Goal: Information Seeking & Learning: Check status

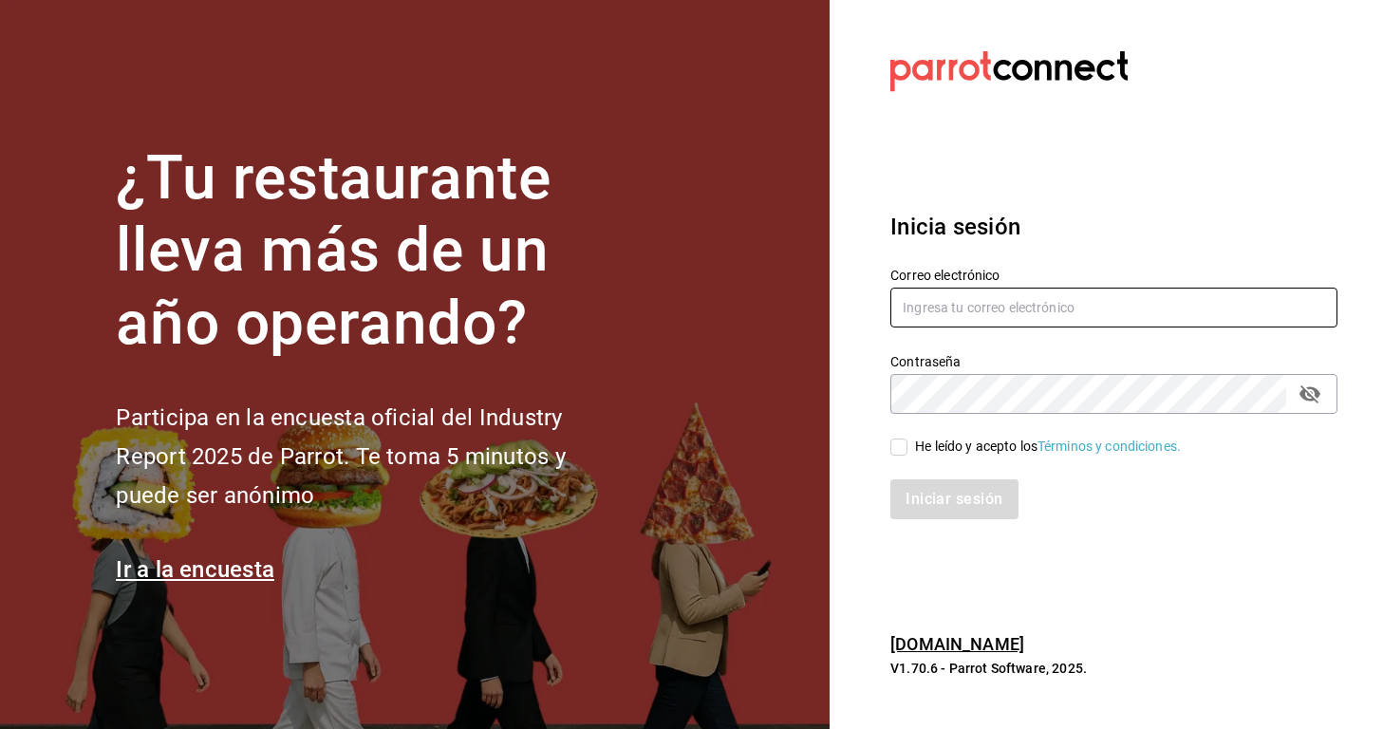
click at [971, 318] on input "text" at bounding box center [1113, 308] width 447 height 40
type input "[EMAIL_ADDRESS][DOMAIN_NAME]"
click at [899, 447] on input "He leído y acepto los Términos y condiciones." at bounding box center [898, 446] width 17 height 17
checkbox input "true"
click at [931, 502] on button "Iniciar sesión" at bounding box center [954, 499] width 129 height 40
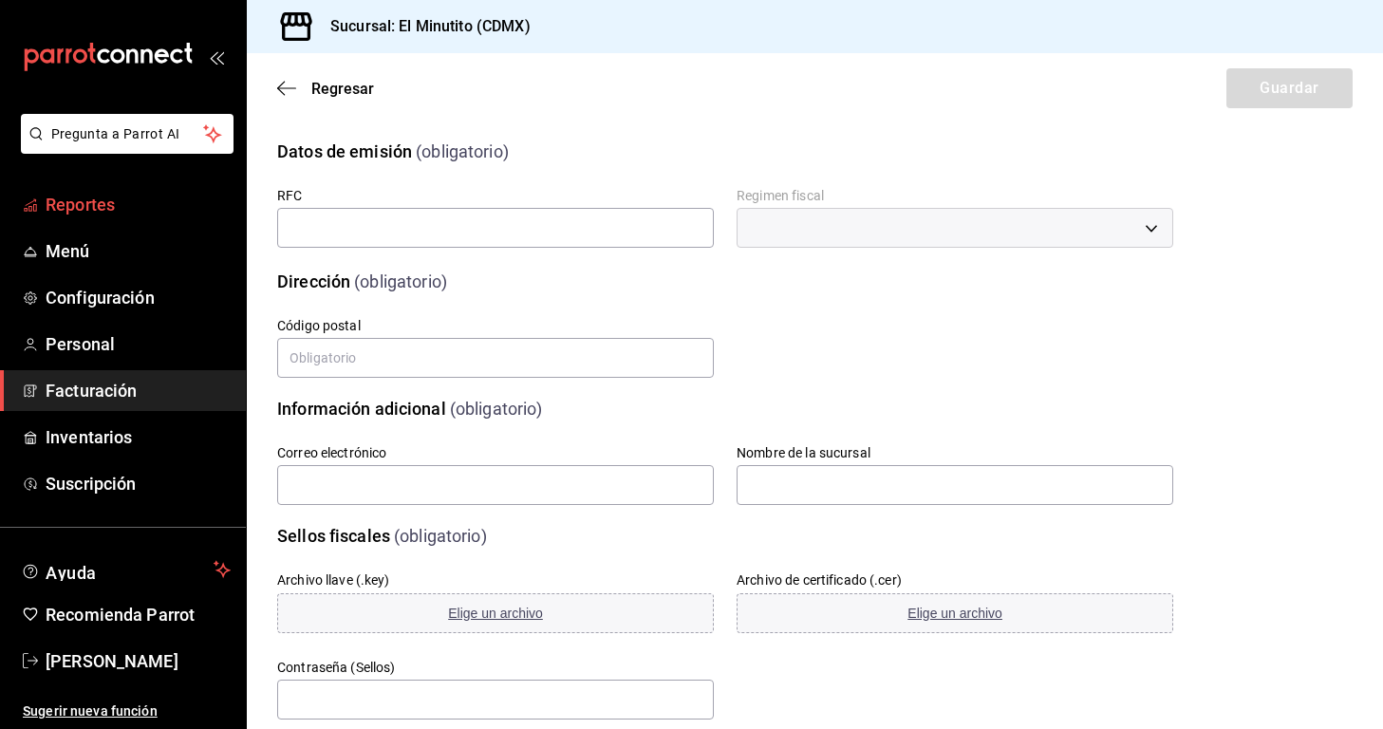
click at [69, 213] on span "Reportes" at bounding box center [138, 205] width 185 height 26
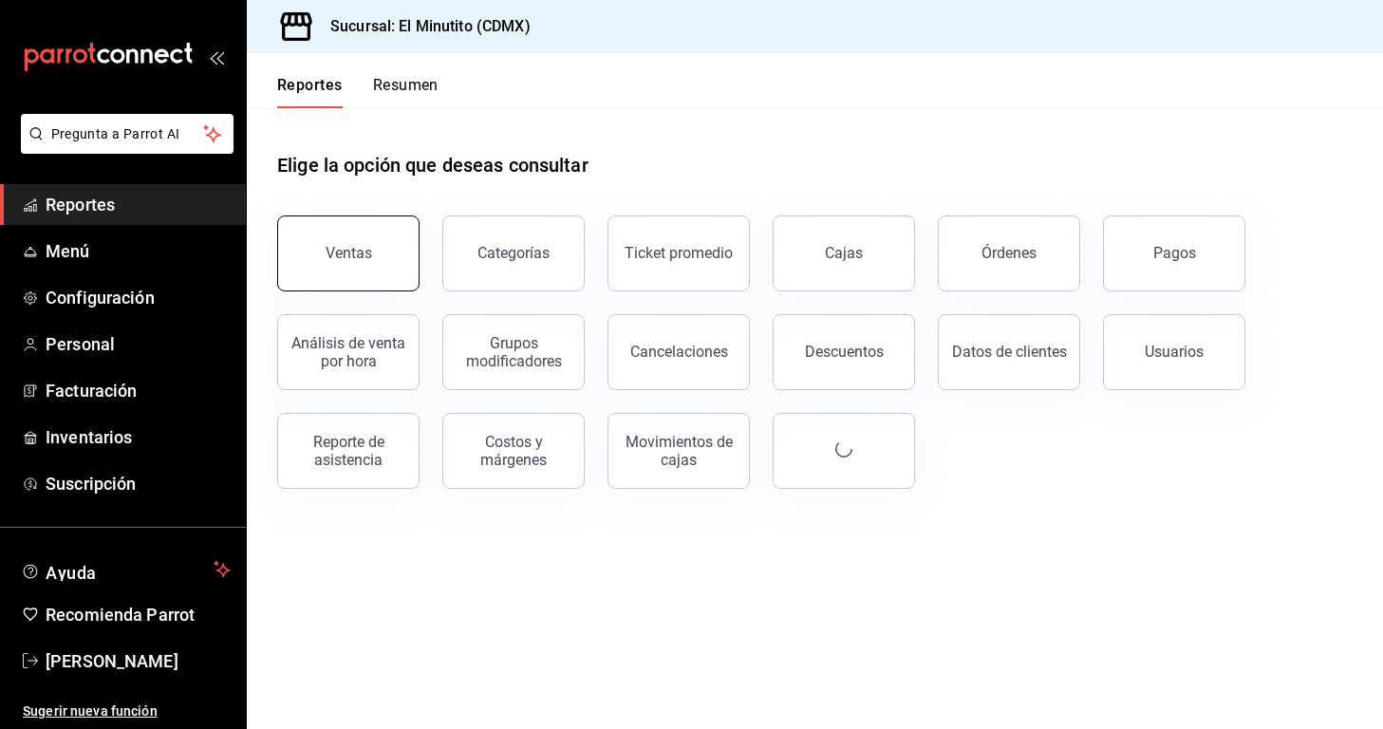
click at [382, 270] on button "Ventas" at bounding box center [348, 253] width 142 height 76
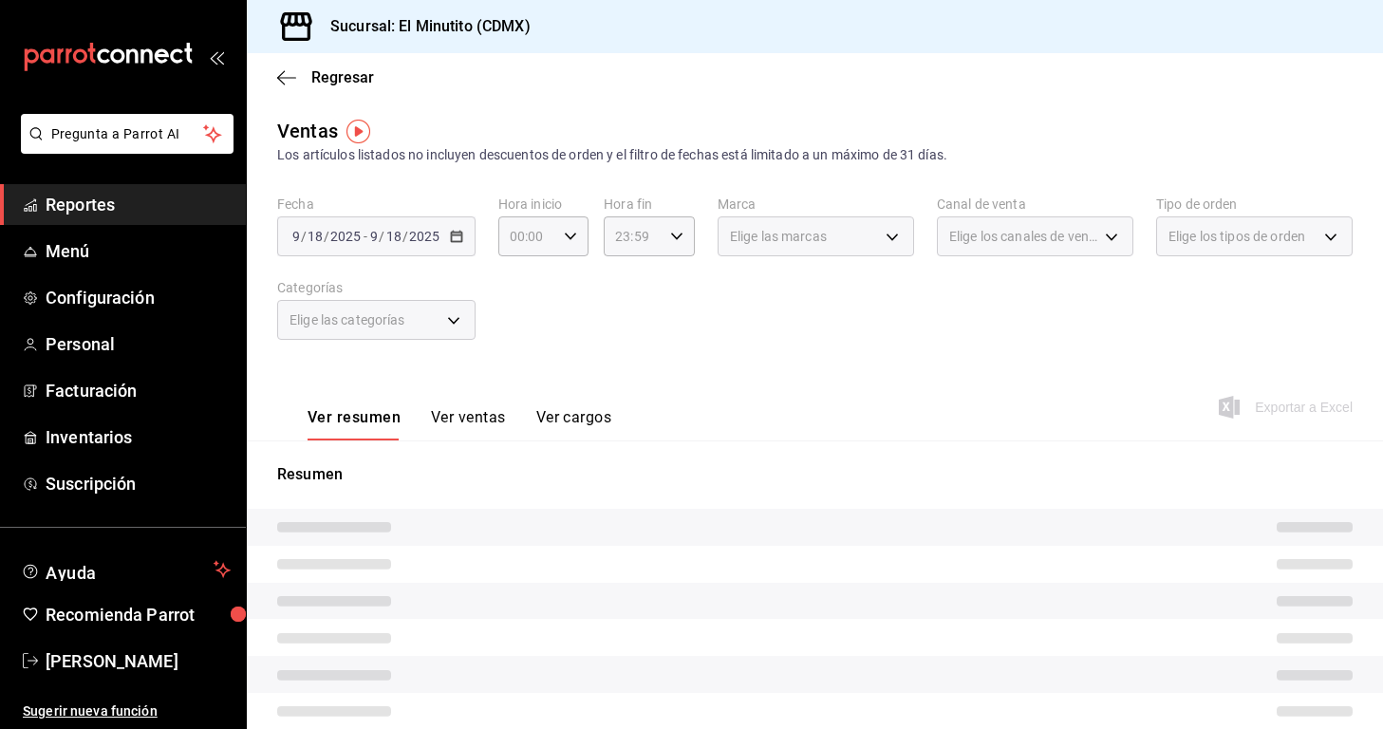
click at [444, 242] on div "[DATE] [DATE] - [DATE] [DATE]" at bounding box center [376, 236] width 198 height 40
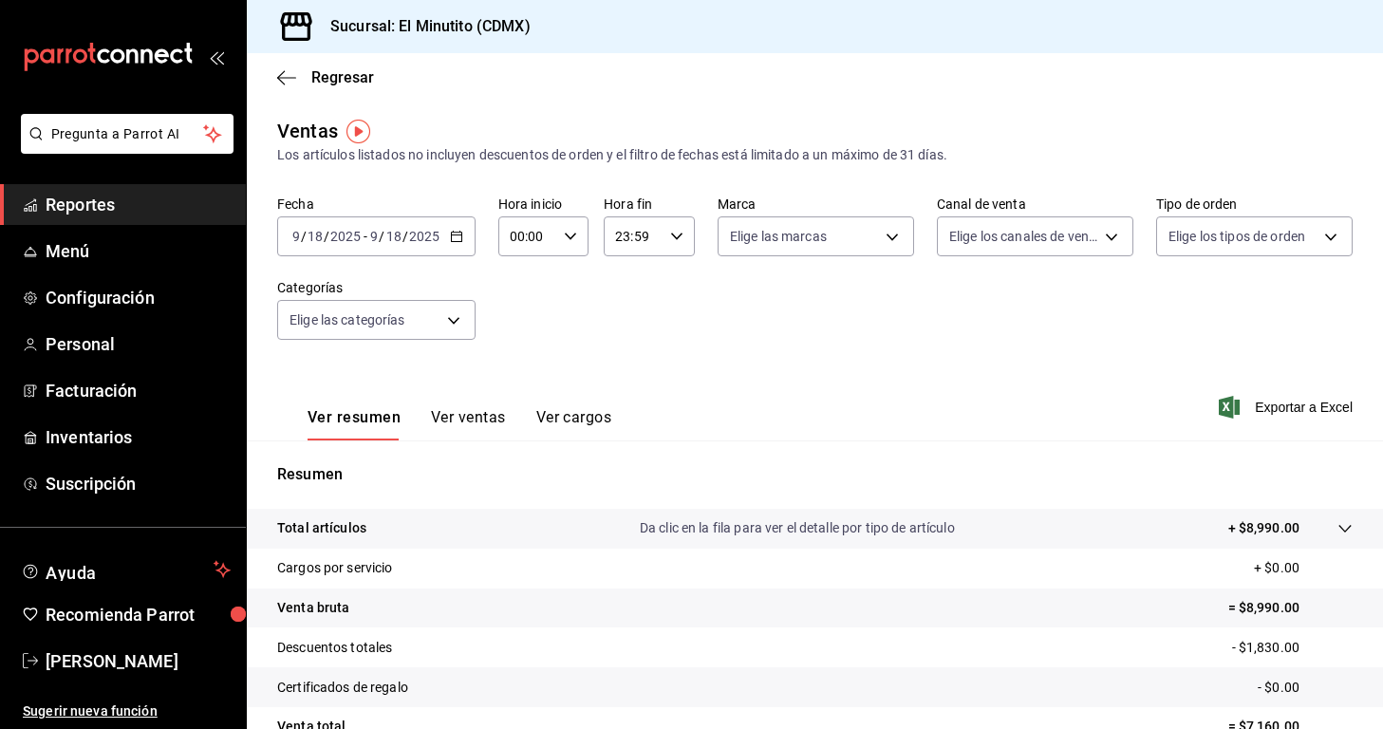
click at [456, 240] on icon "button" at bounding box center [456, 236] width 13 height 13
click at [363, 248] on div "[DATE] [DATE] - [DATE] [DATE]" at bounding box center [376, 236] width 198 height 40
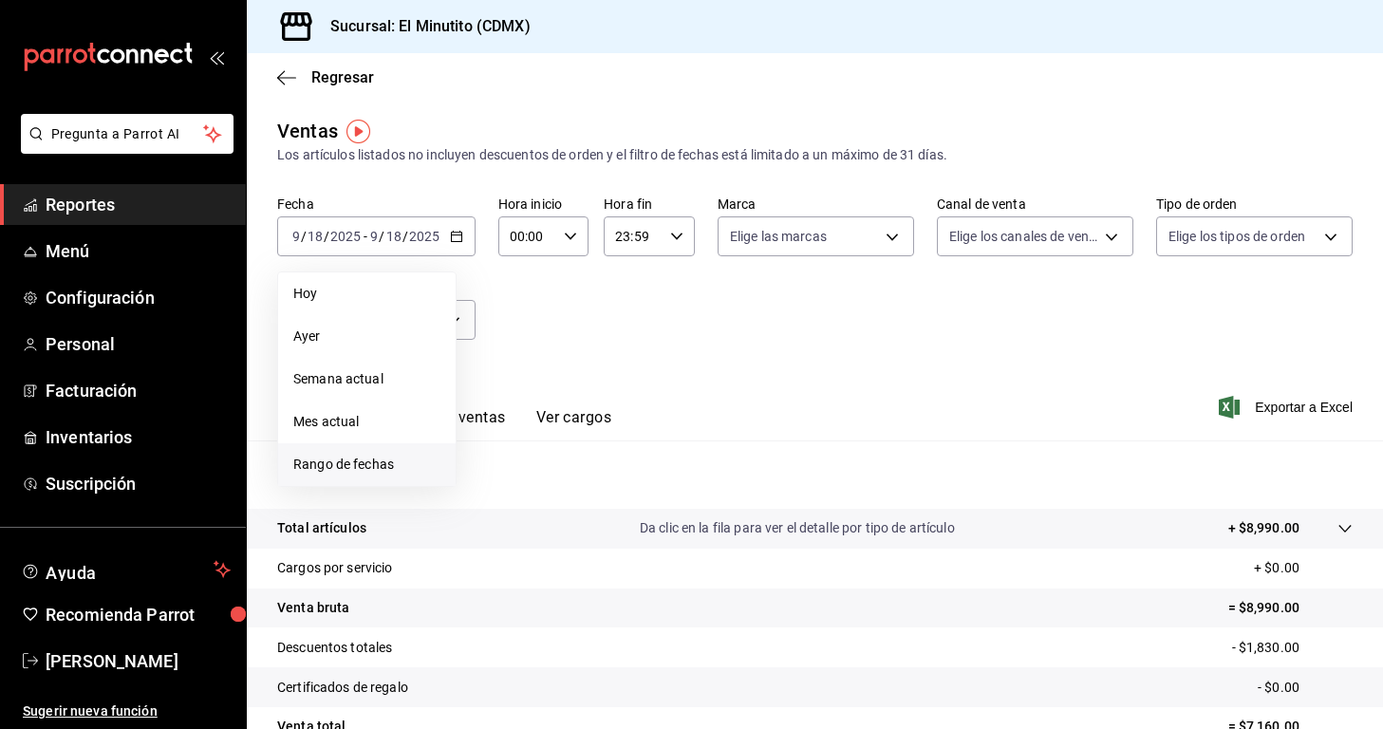
click at [351, 465] on span "Rango de fechas" at bounding box center [366, 465] width 147 height 20
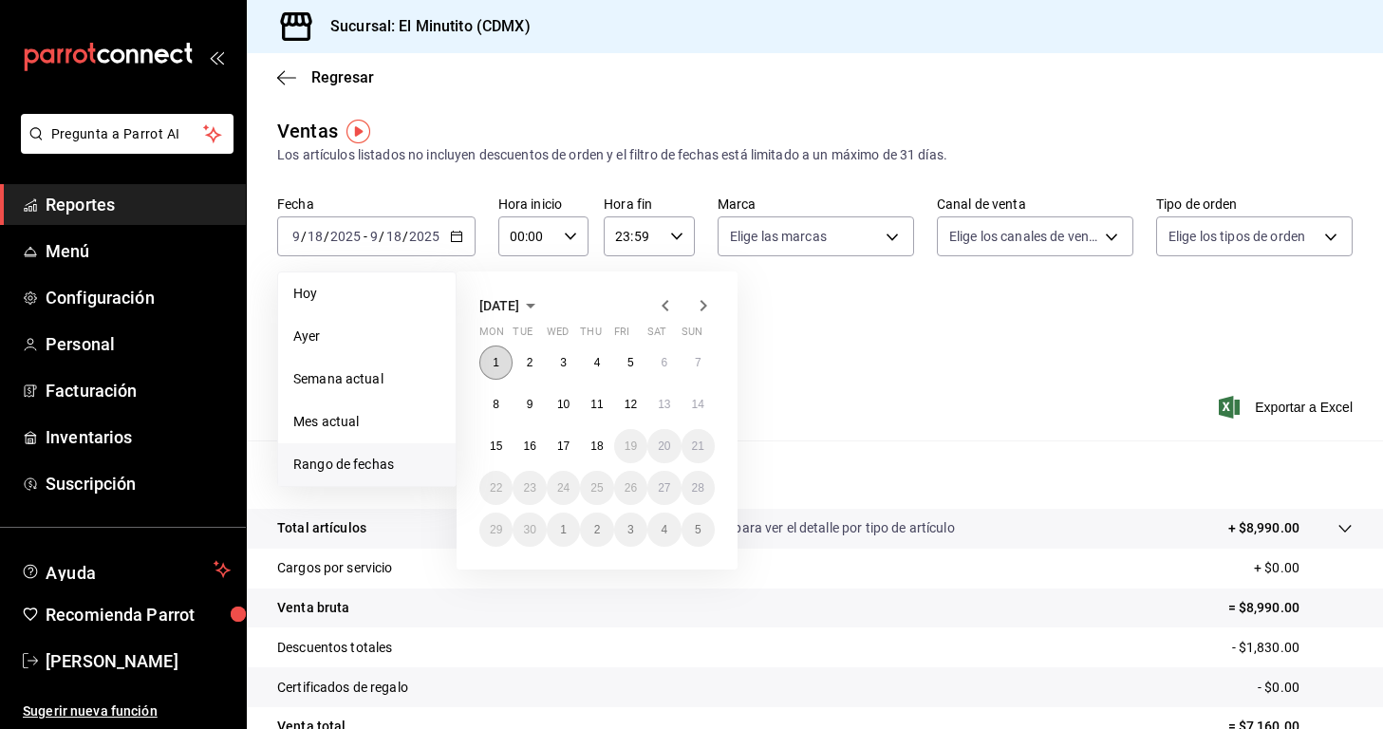
click at [491, 365] on button "1" at bounding box center [495, 362] width 33 height 34
click at [694, 400] on abbr "14" at bounding box center [698, 404] width 12 height 13
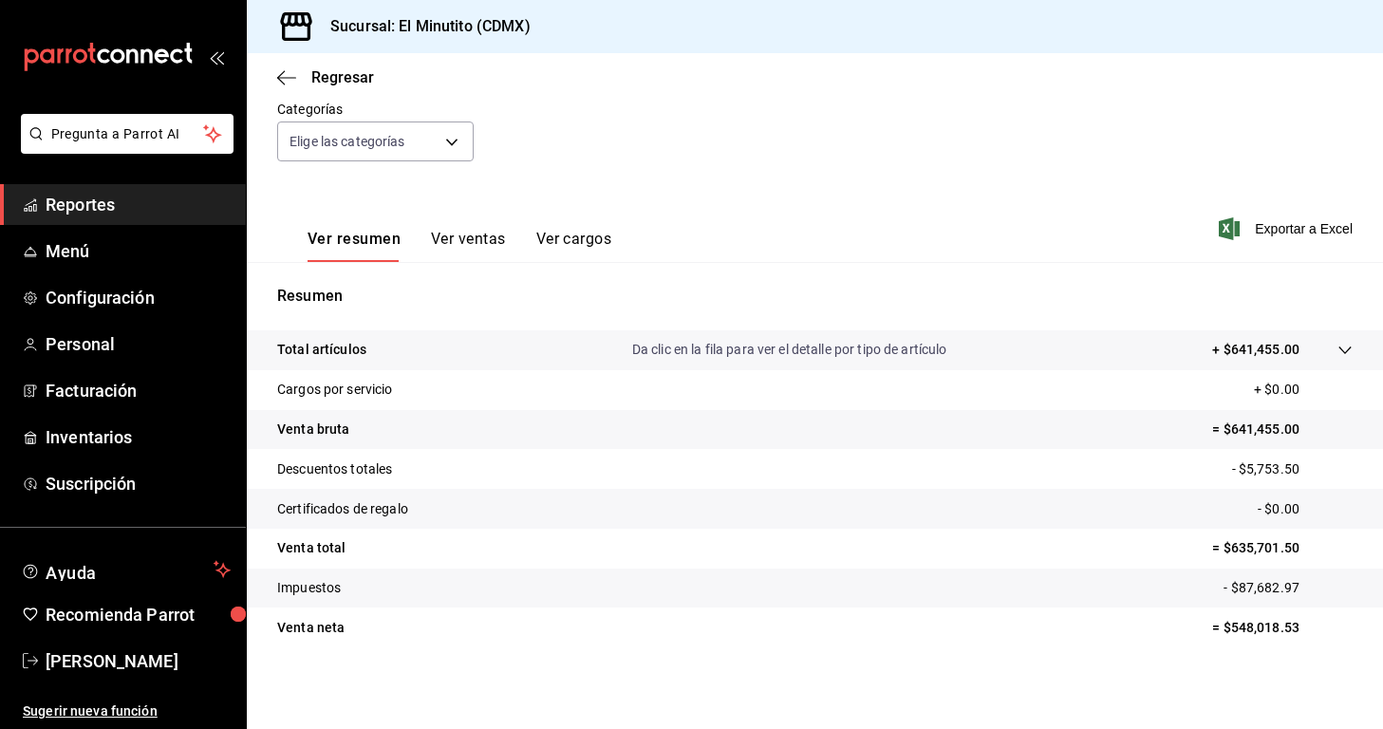
scroll to position [180, 0]
click at [1275, 224] on span "Exportar a Excel" at bounding box center [1287, 226] width 130 height 23
click at [470, 233] on button "Ver ventas" at bounding box center [468, 244] width 75 height 32
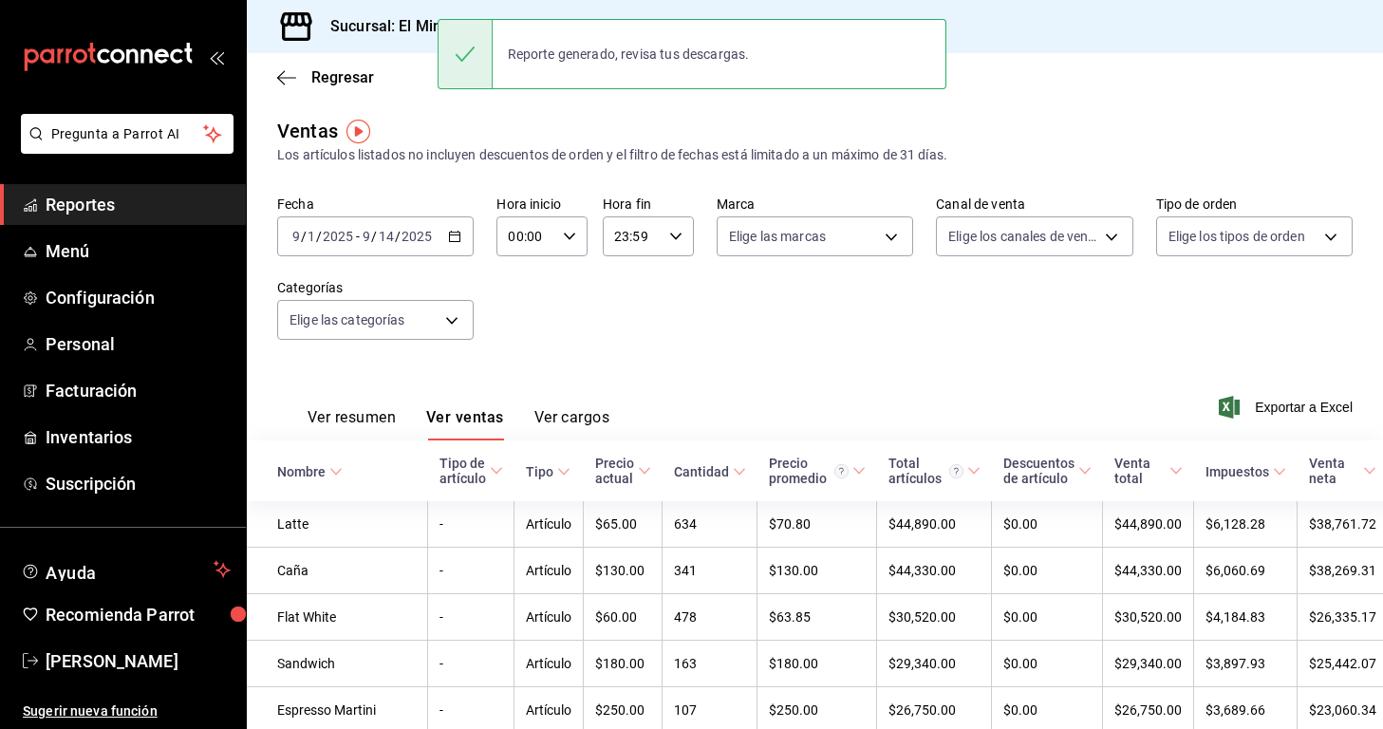
click at [668, 358] on div "Fecha [DATE] [DATE] - [DATE] [DATE] Hora inicio 00:00 Hora inicio Hora fin 23:5…" at bounding box center [814, 278] width 1075 height 167
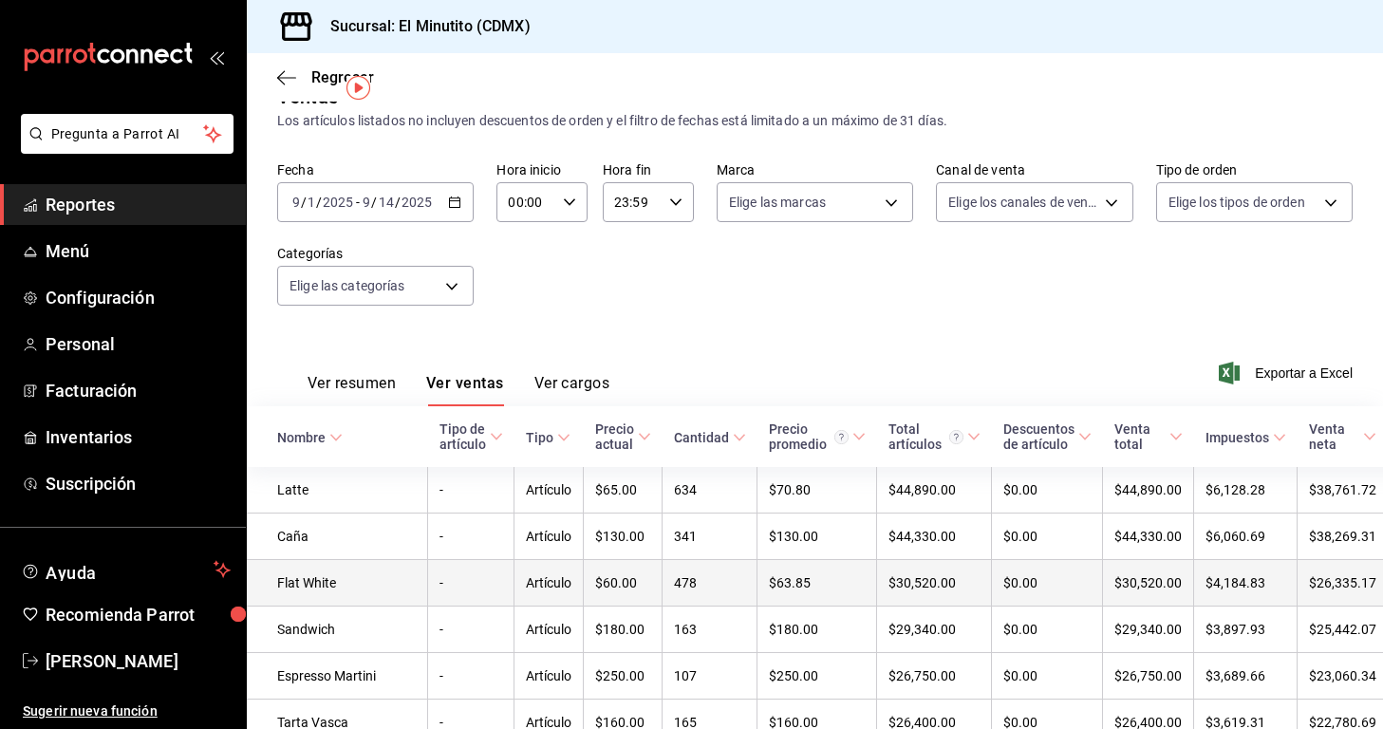
scroll to position [21, 0]
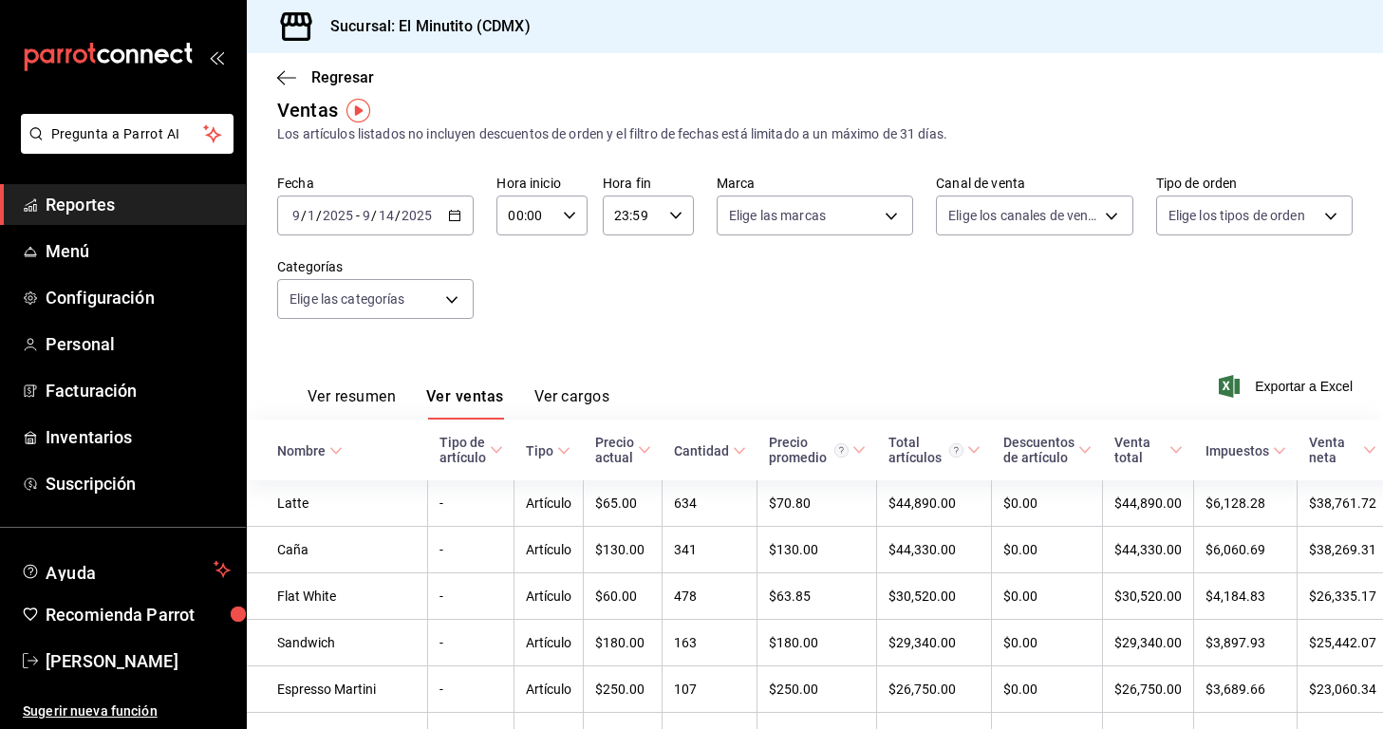
click at [550, 395] on button "Ver cargos" at bounding box center [572, 403] width 76 height 32
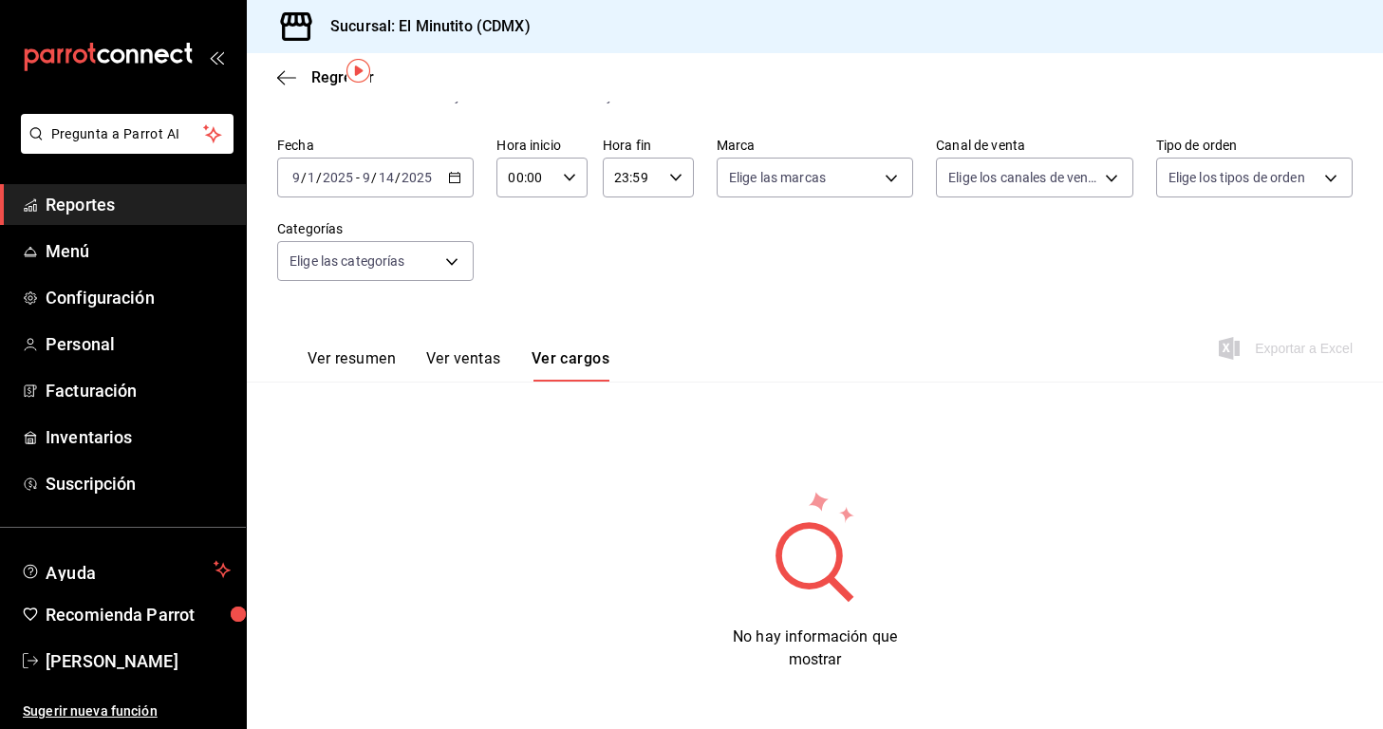
scroll to position [61, 0]
click at [429, 260] on body "Pregunta a Parrot AI Reportes Menú Configuración Personal Facturación Inventari…" at bounding box center [691, 364] width 1383 height 729
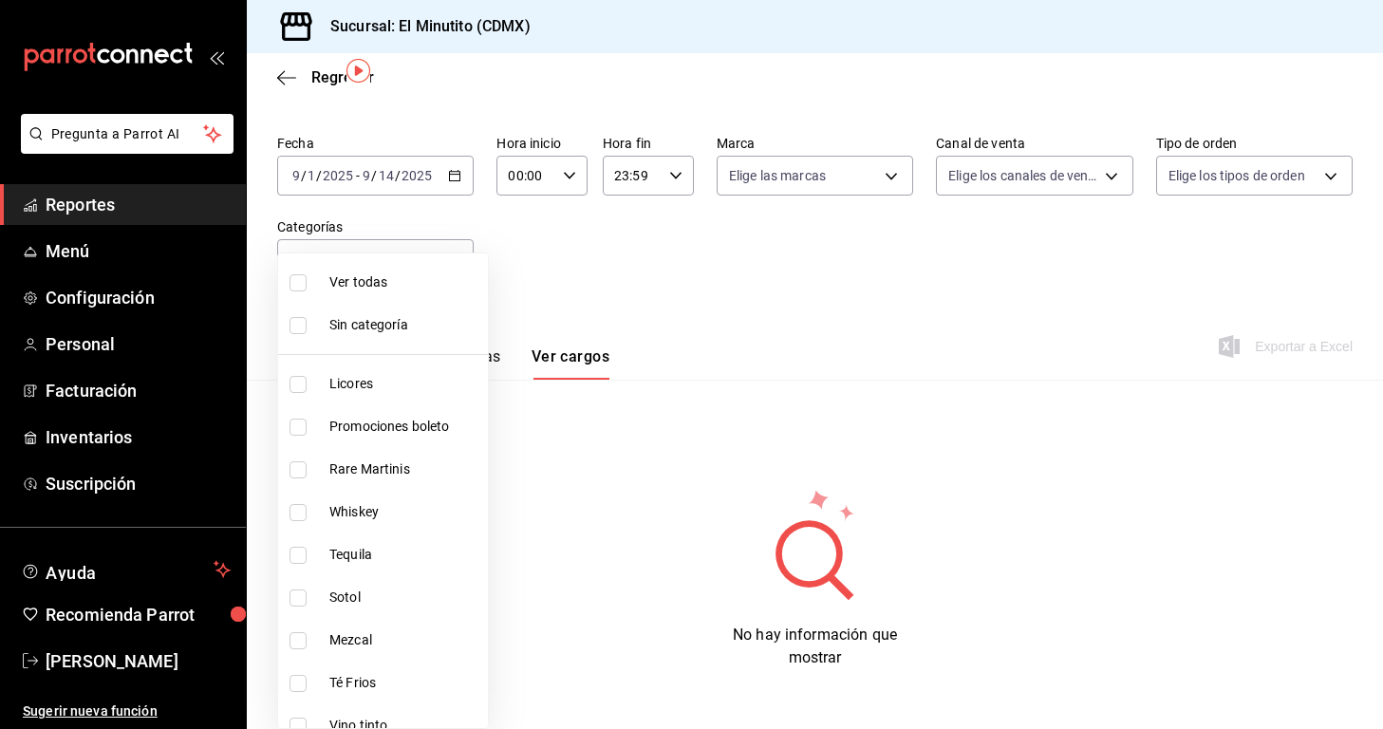
click at [688, 281] on div at bounding box center [691, 364] width 1383 height 729
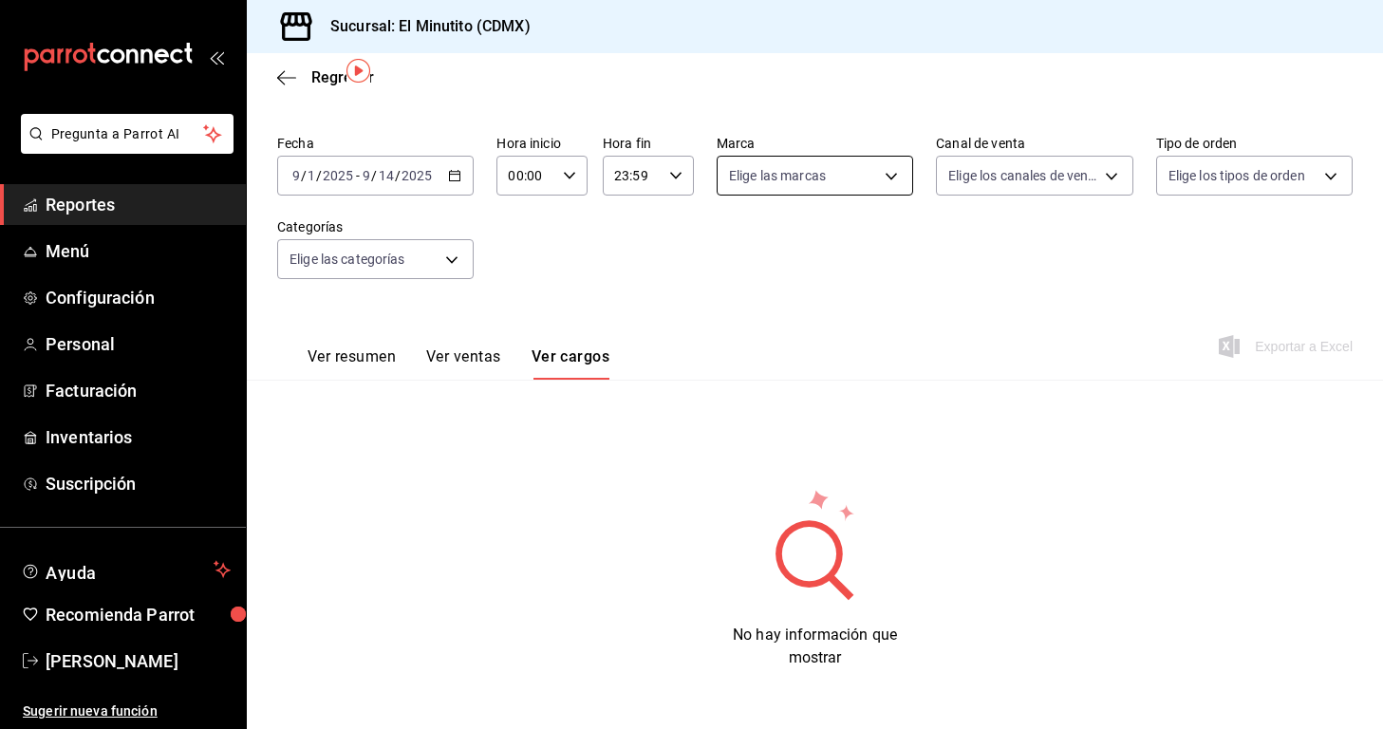
click at [835, 166] on body "Pregunta a Parrot AI Reportes Menú Configuración Personal Facturación Inventari…" at bounding box center [691, 364] width 1383 height 729
click at [978, 251] on div at bounding box center [691, 364] width 1383 height 729
click at [995, 158] on body "Pregunta a Parrot AI Reportes Menú Configuración Personal Facturación Inventari…" at bounding box center [691, 364] width 1383 height 729
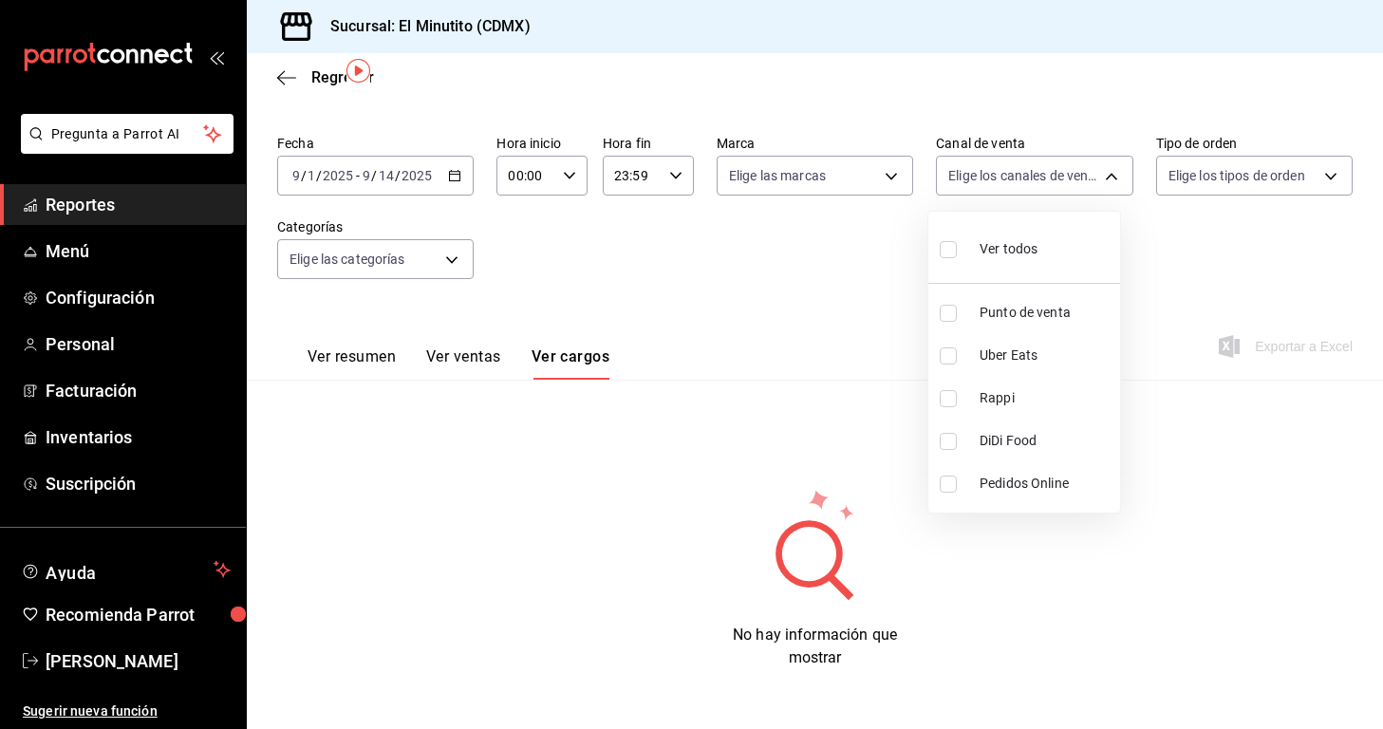
click at [804, 289] on div at bounding box center [691, 364] width 1383 height 729
click at [273, 75] on div "Regresar" at bounding box center [815, 77] width 1136 height 48
click at [285, 73] on icon "button" at bounding box center [286, 77] width 19 height 17
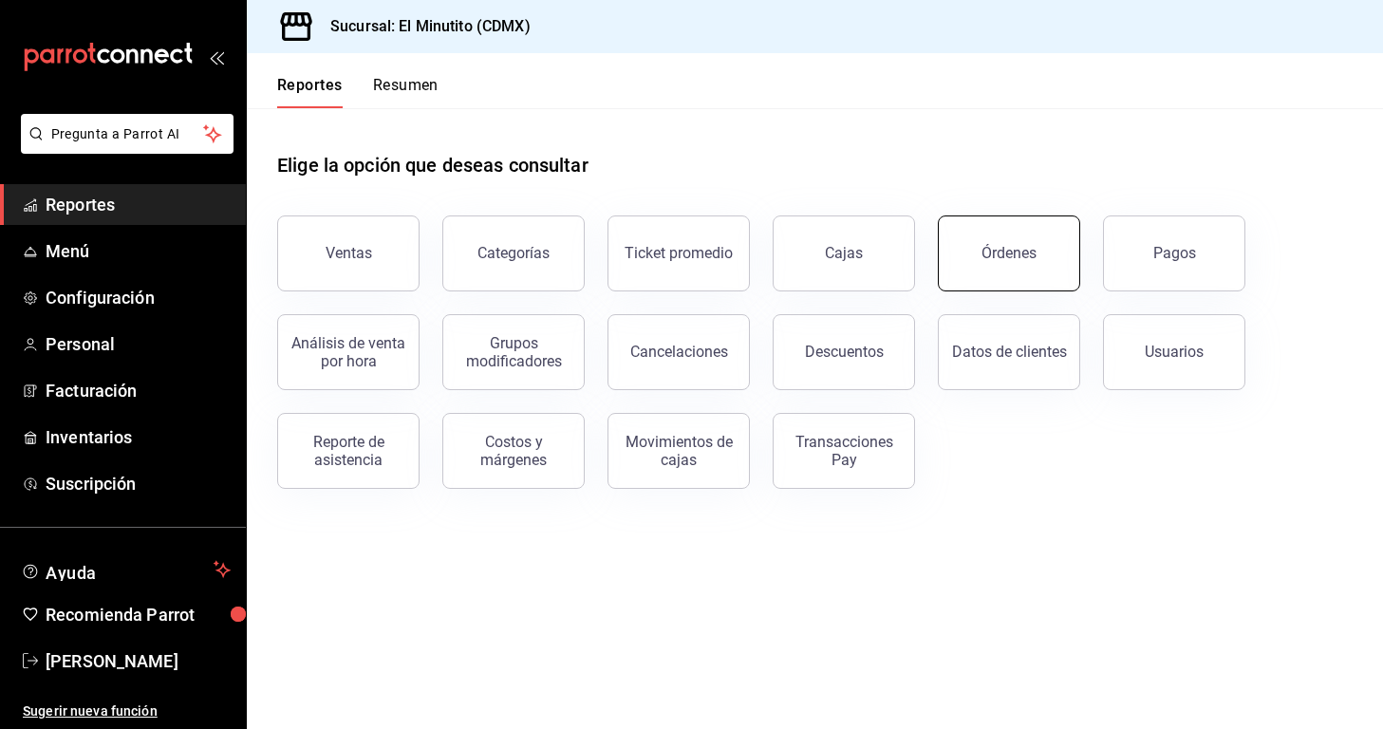
click at [1014, 271] on button "Órdenes" at bounding box center [1009, 253] width 142 height 76
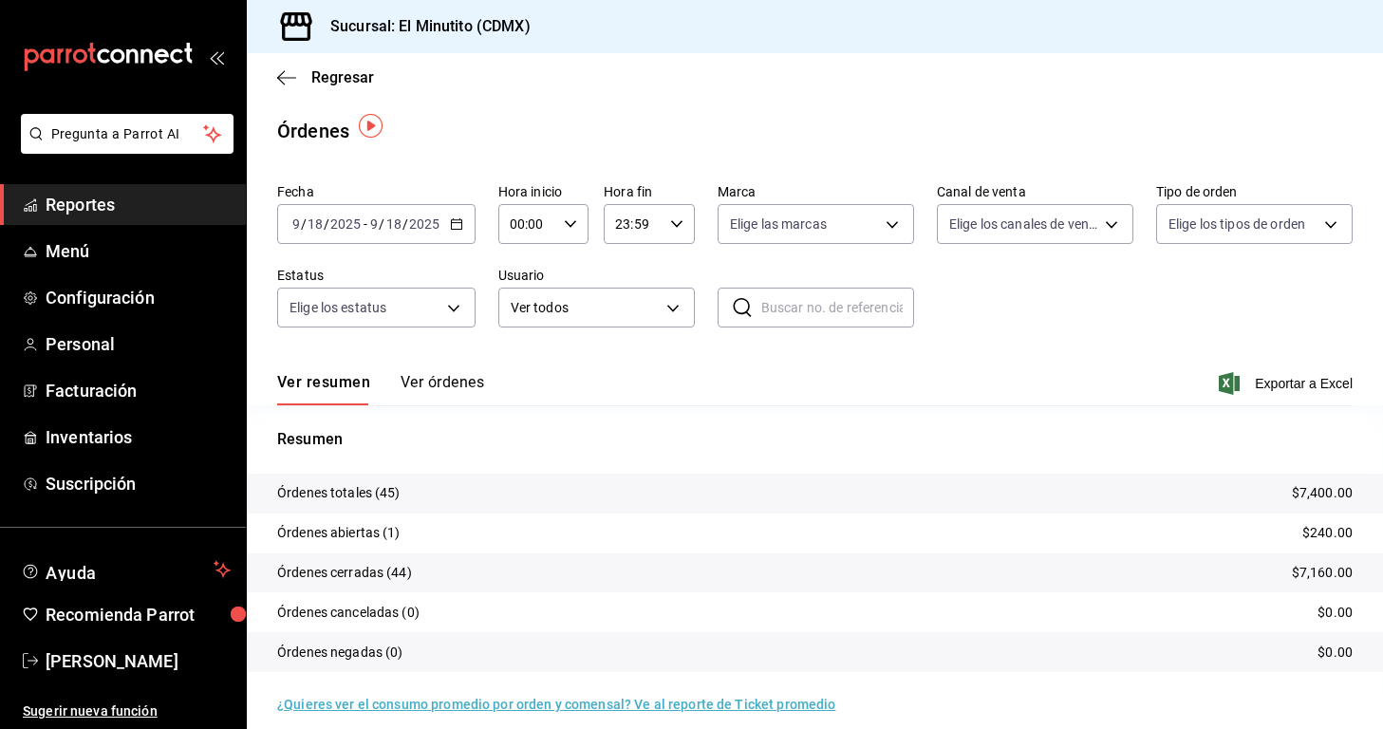
scroll to position [16, 0]
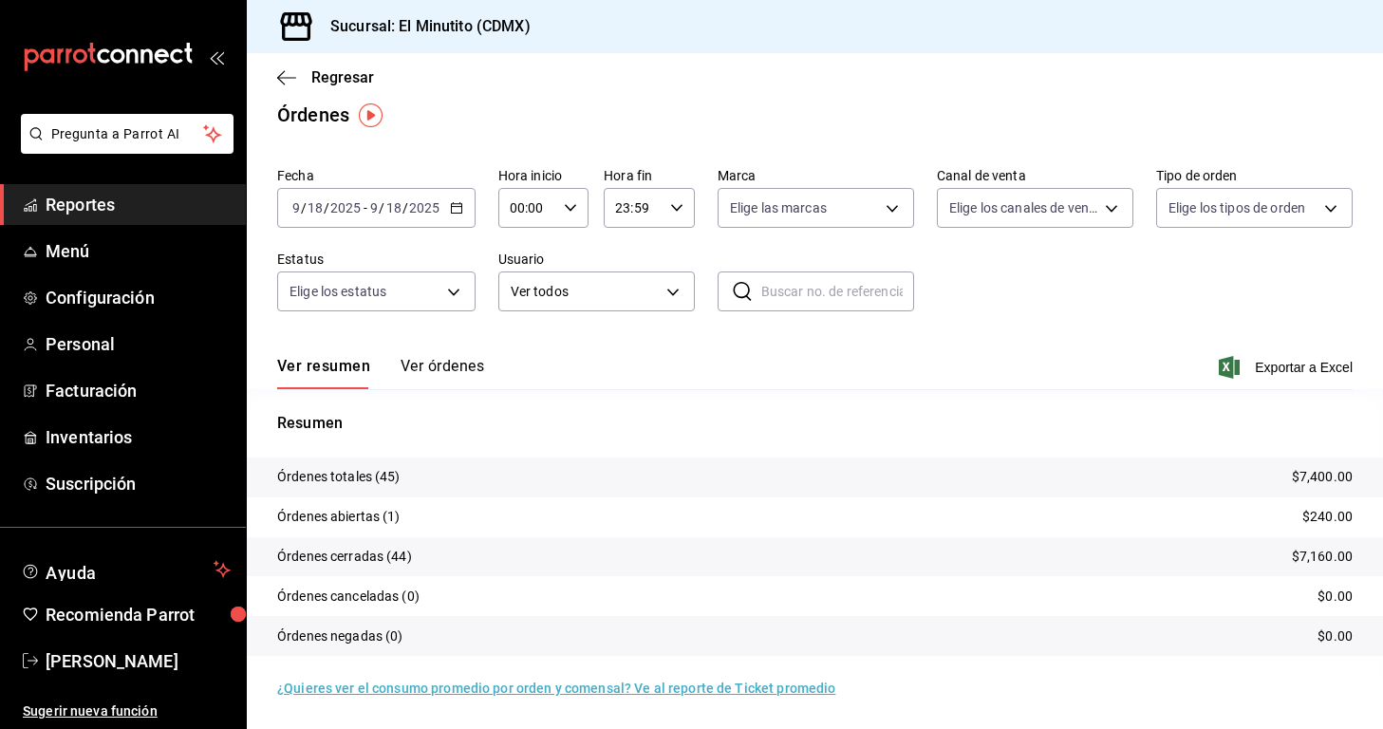
click at [76, 207] on span "Reportes" at bounding box center [138, 205] width 185 height 26
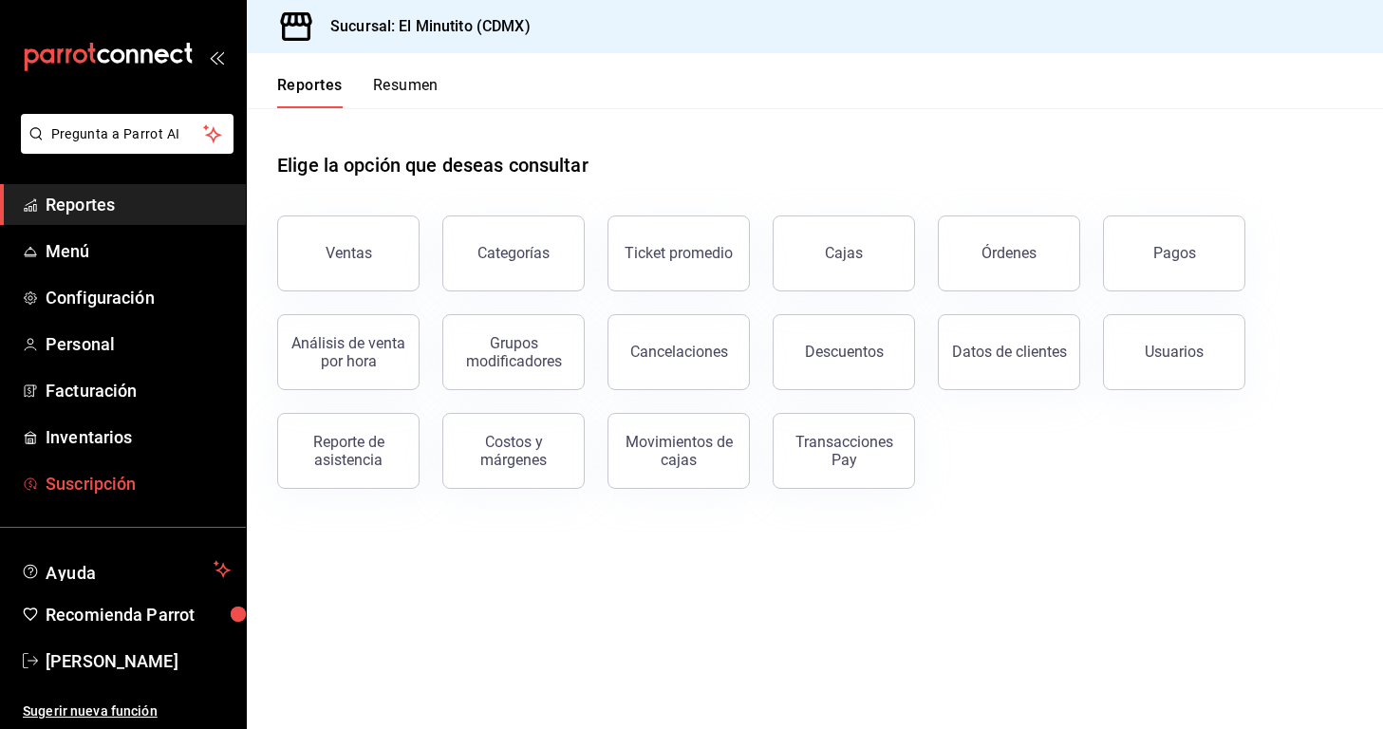
click at [115, 474] on span "Suscripción" at bounding box center [138, 484] width 185 height 26
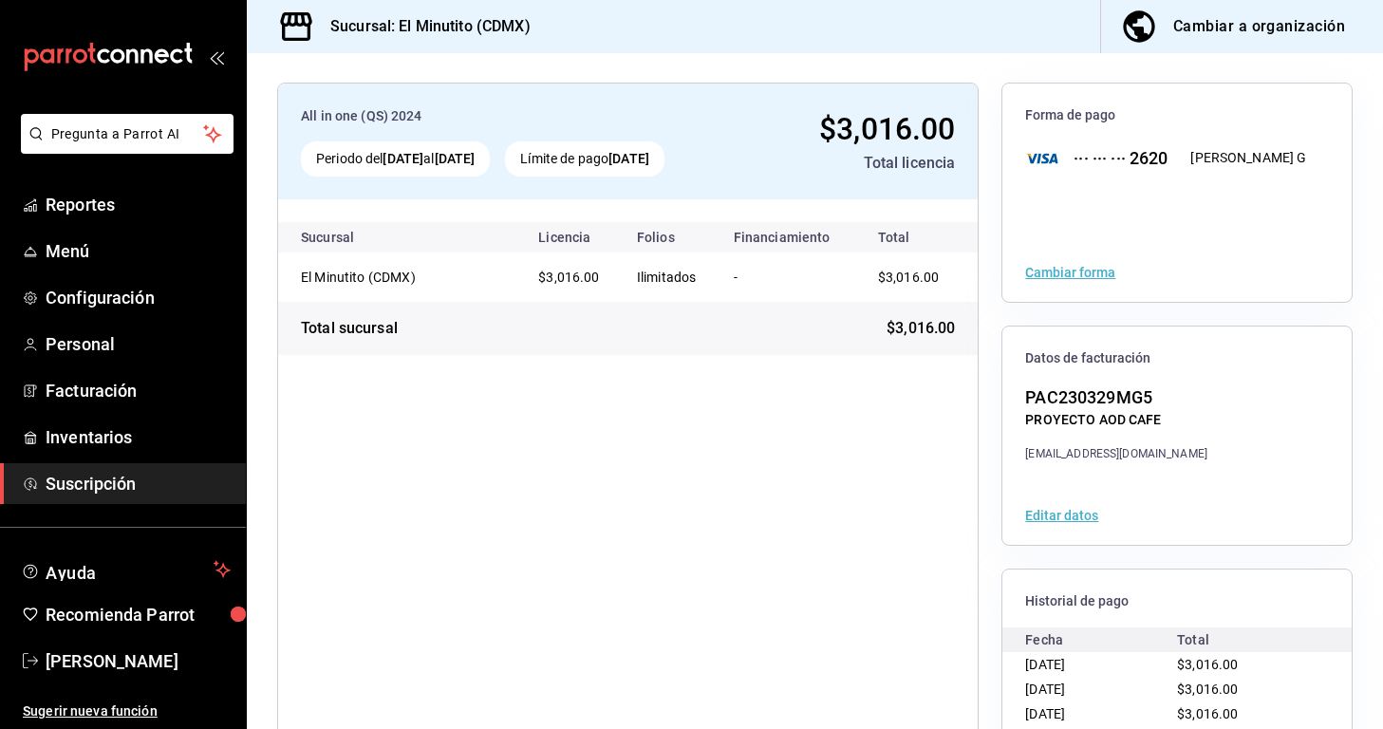
scroll to position [170, 0]
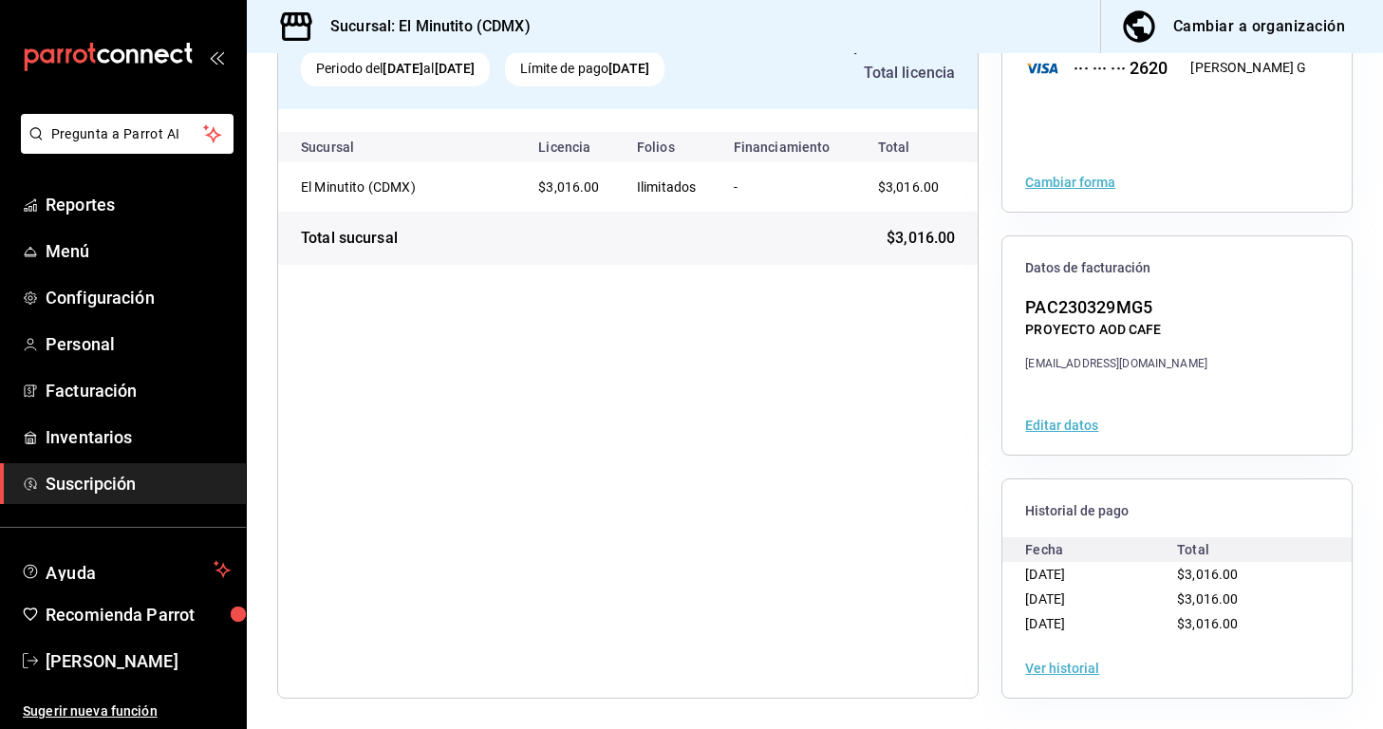
click at [1046, 666] on button "Ver historial" at bounding box center [1062, 667] width 74 height 13
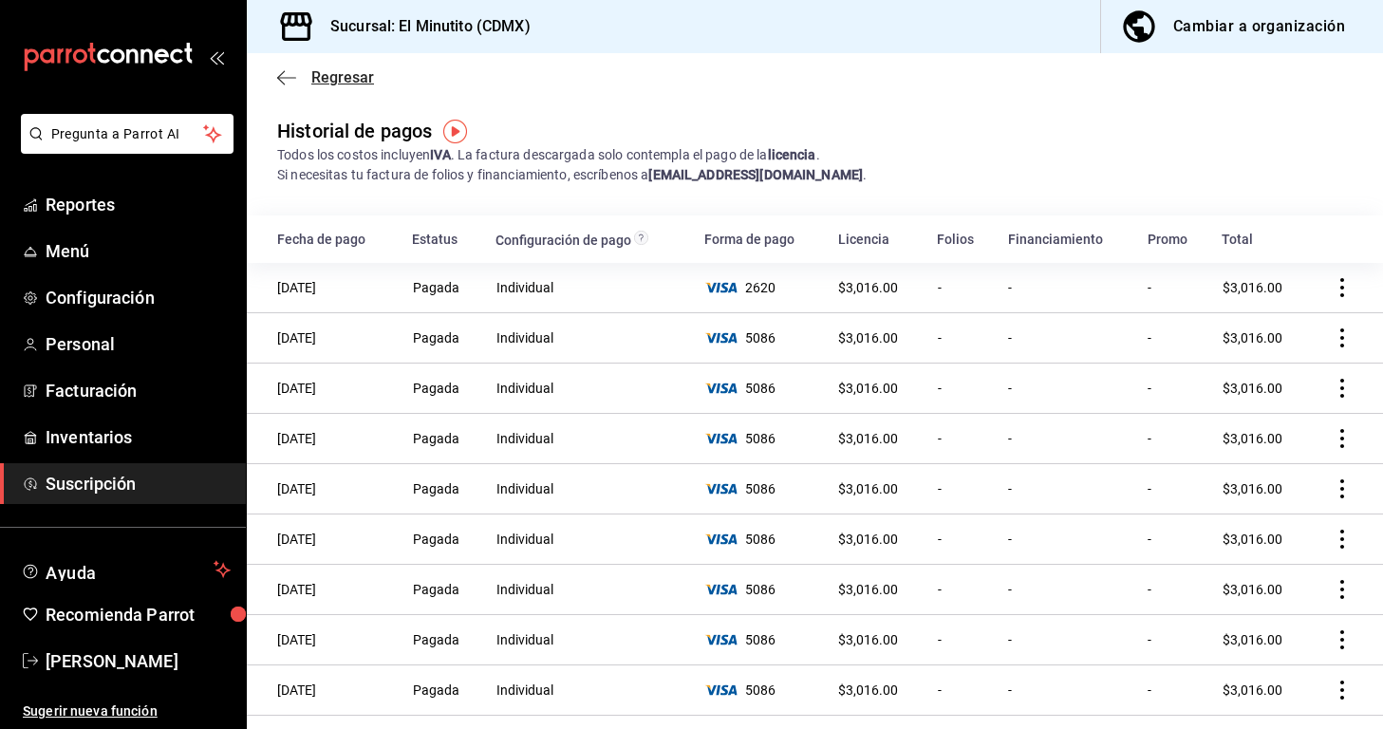
click at [287, 79] on icon "button" at bounding box center [286, 77] width 19 height 17
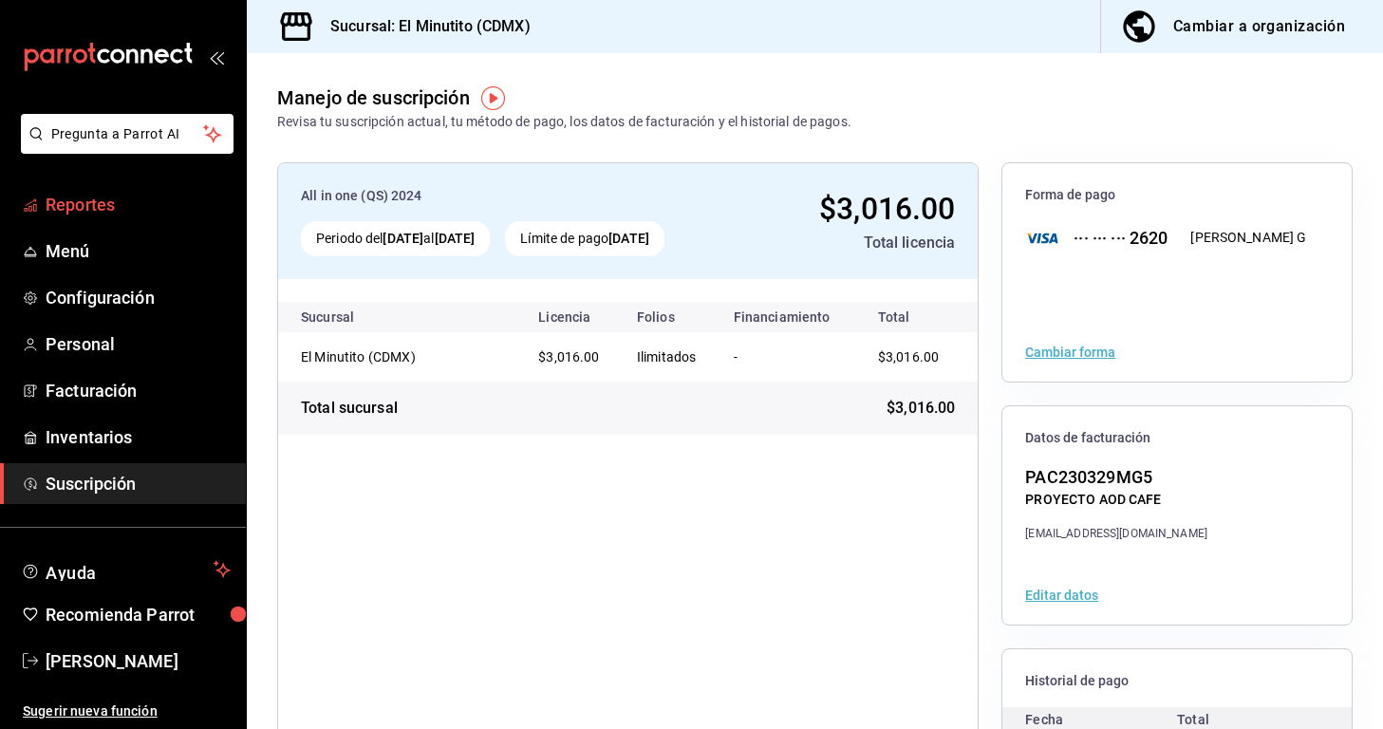
click at [57, 205] on span "Reportes" at bounding box center [138, 205] width 185 height 26
